Goal: Transaction & Acquisition: Purchase product/service

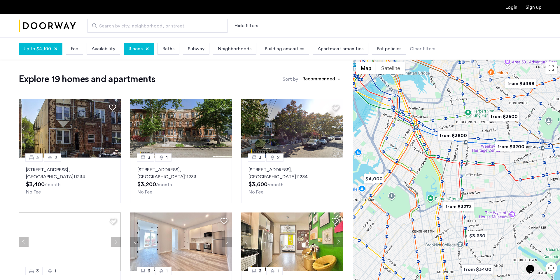
click at [245, 49] on span "Neighborhoods" at bounding box center [235, 48] width 34 height 7
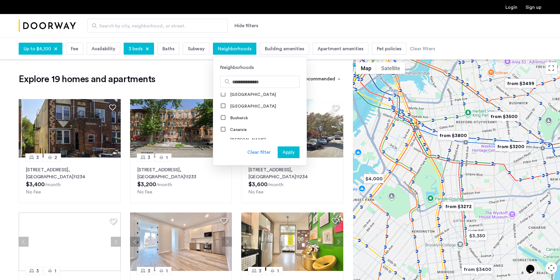
scroll to position [65, 0]
click at [238, 118] on label "Bushwick" at bounding box center [238, 116] width 19 height 5
click at [236, 113] on label "Bedford-Stuyvesant" at bounding box center [249, 110] width 40 height 5
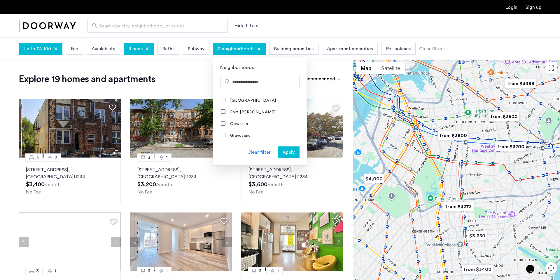
scroll to position [316, 0]
click at [289, 153] on span "Apply" at bounding box center [289, 152] width 12 height 7
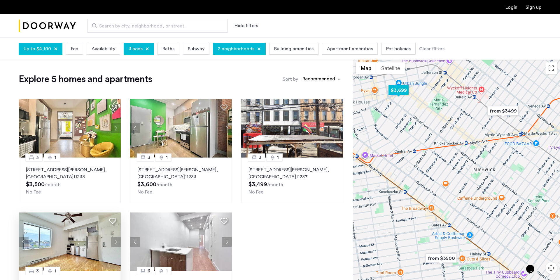
click at [93, 225] on img at bounding box center [70, 241] width 102 height 58
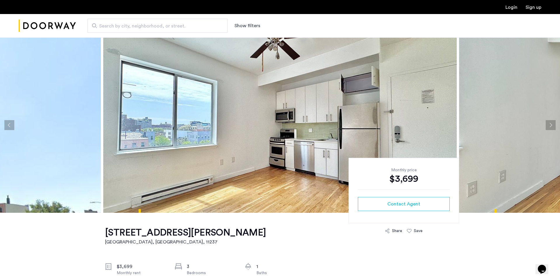
click at [550, 120] on button "Next apartment" at bounding box center [551, 125] width 10 height 10
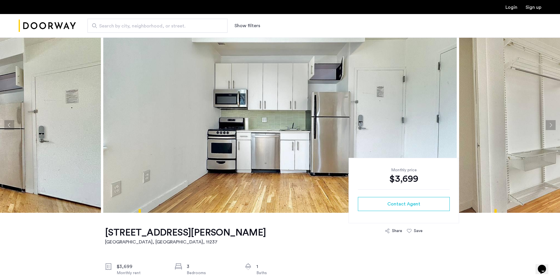
click at [550, 120] on button "Next apartment" at bounding box center [551, 125] width 10 height 10
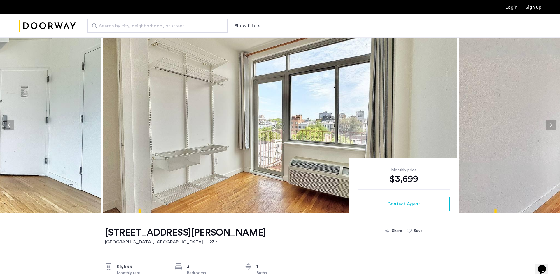
click at [550, 120] on button "Next apartment" at bounding box center [551, 125] width 10 height 10
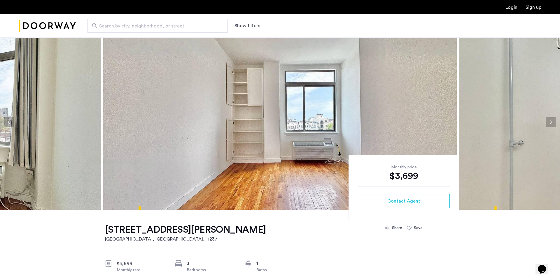
click at [550, 120] on button "Next apartment" at bounding box center [551, 122] width 10 height 10
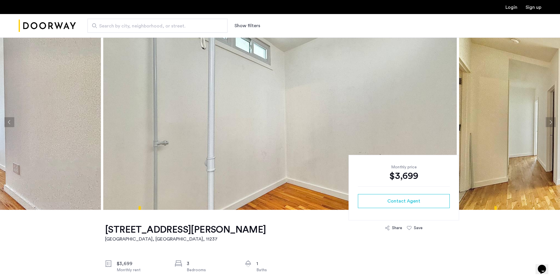
click at [550, 120] on button "Next apartment" at bounding box center [551, 122] width 10 height 10
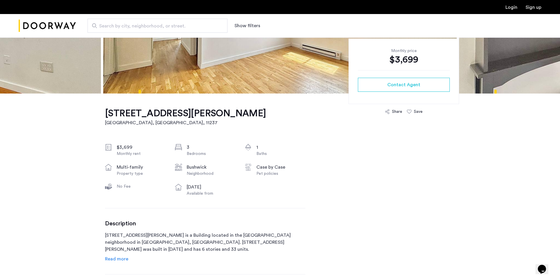
scroll to position [135, 0]
